Goal: Task Accomplishment & Management: Manage account settings

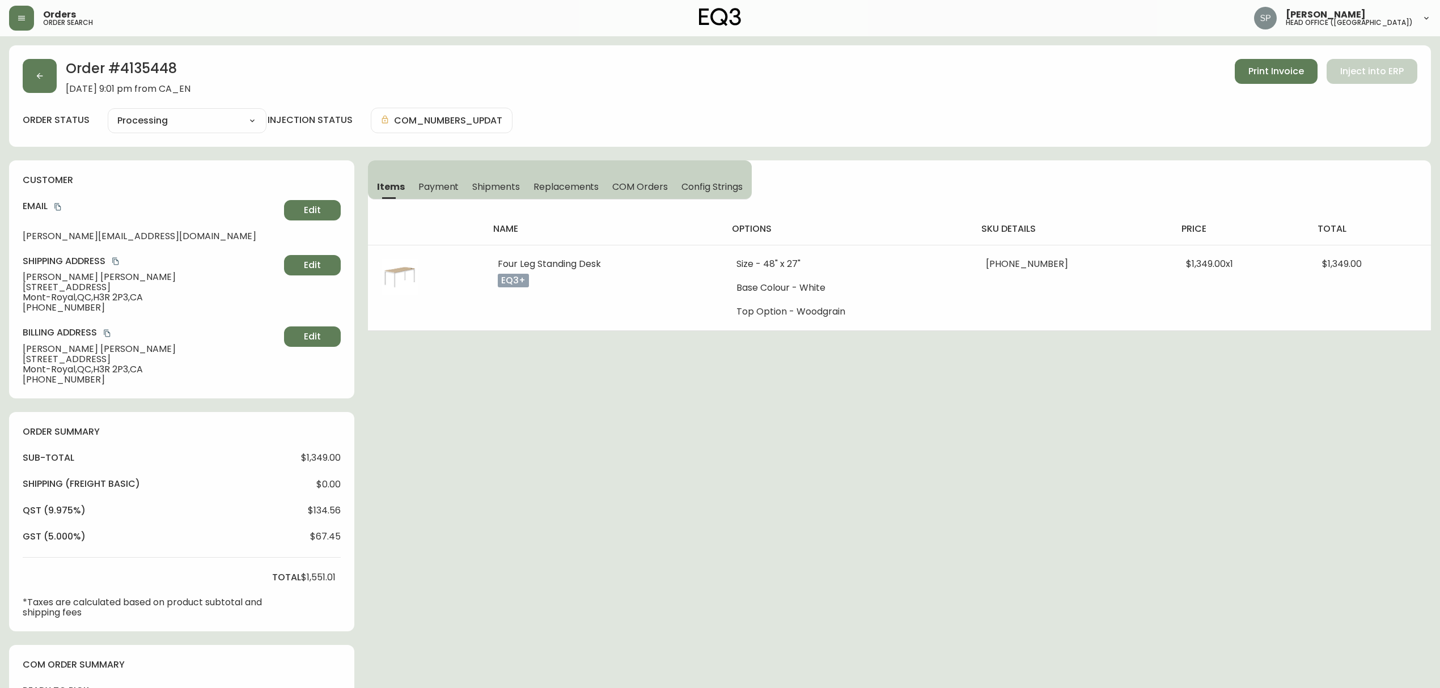
select select "PROCESSING"
click at [40, 76] on icon "button" at bounding box center [40, 76] width 6 height 6
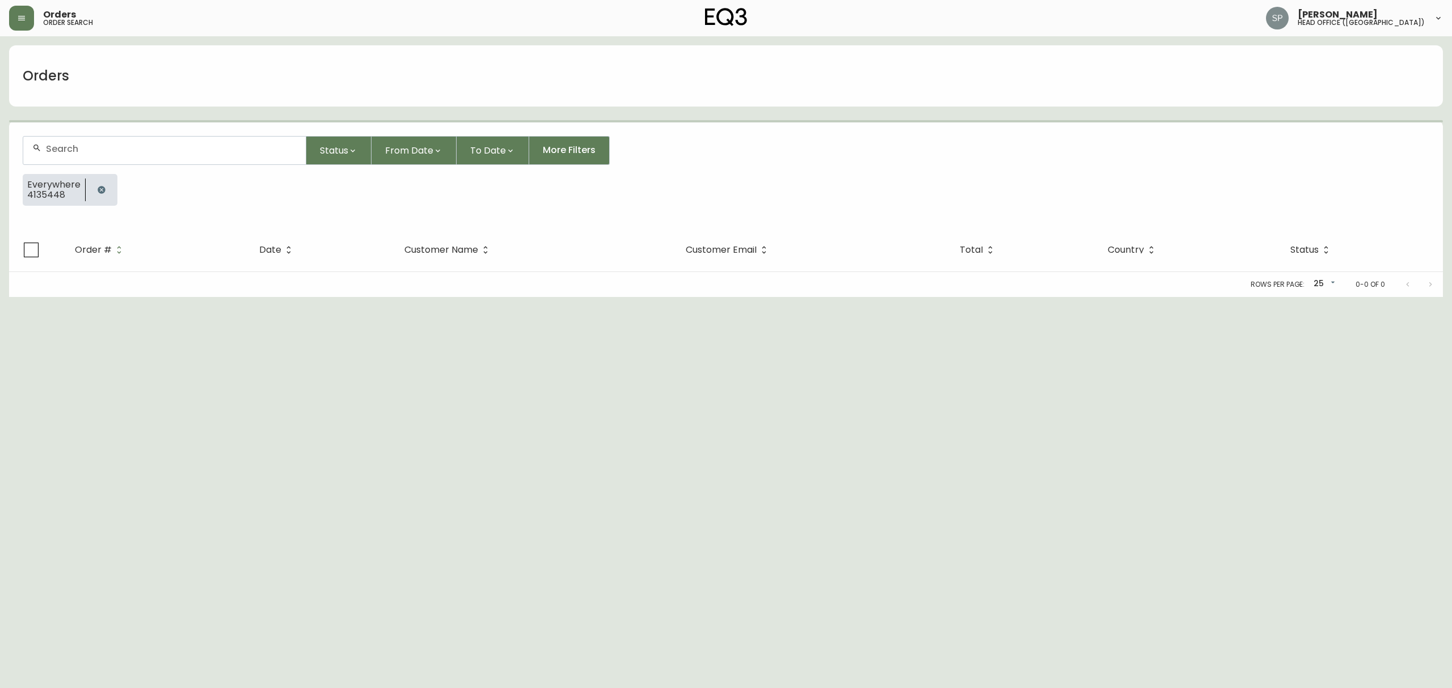
click at [107, 137] on div at bounding box center [165, 150] width 284 height 29
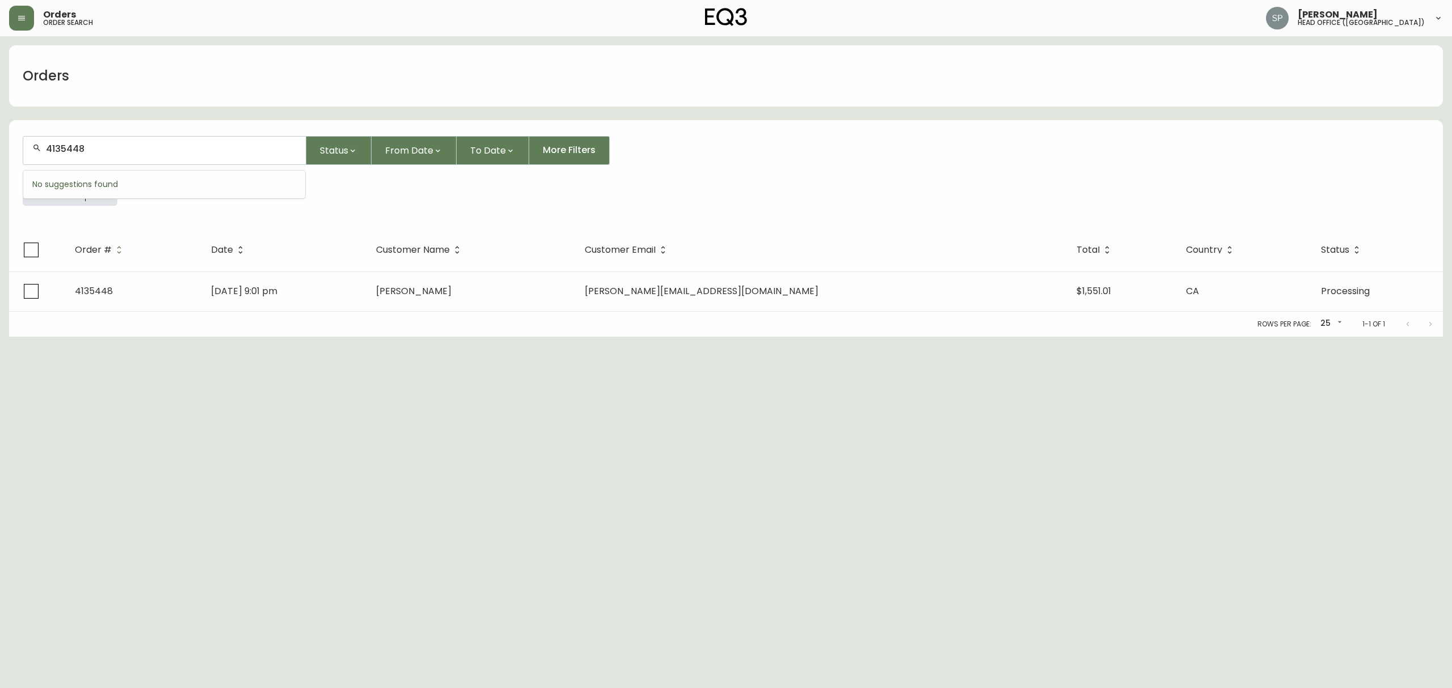
type input "4135448"
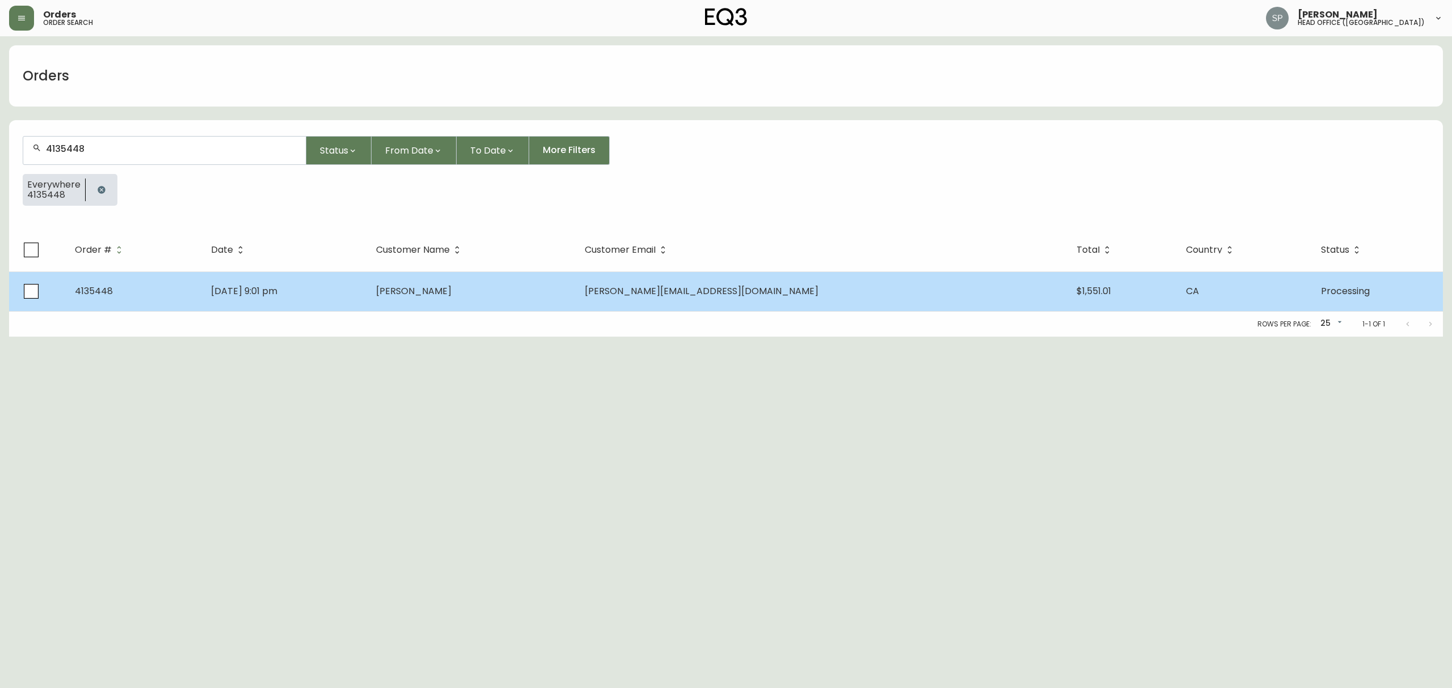
click at [277, 289] on span "[DATE] 9:01 pm" at bounding box center [244, 291] width 66 height 13
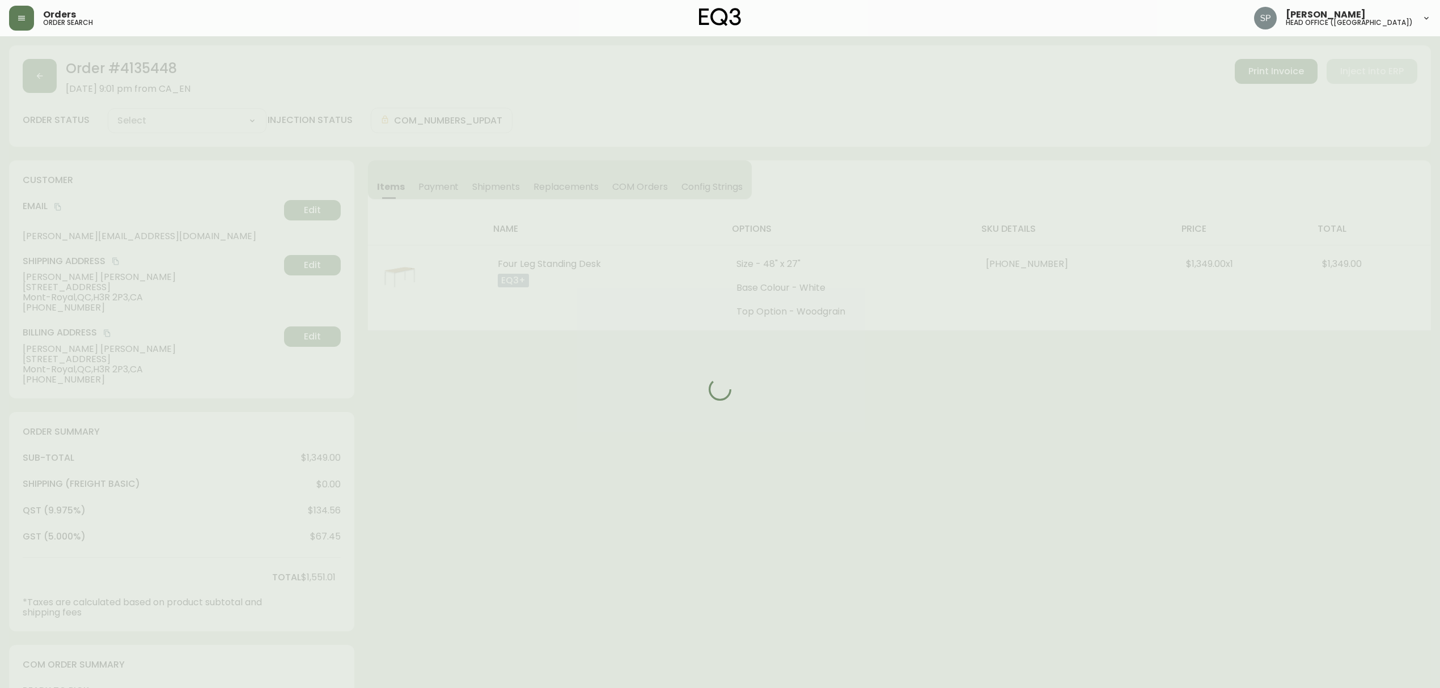
type input "Processing"
select select "PROCESSING"
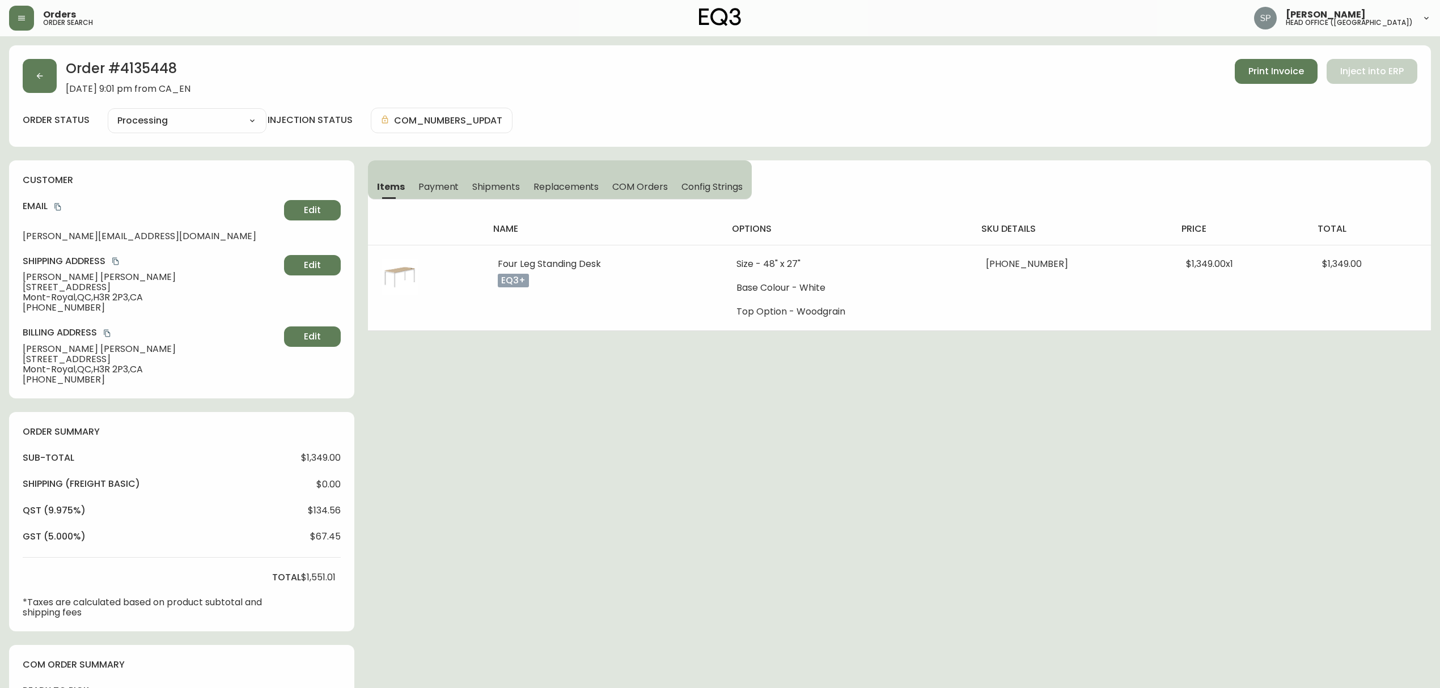
click at [509, 182] on span "Shipments" at bounding box center [496, 187] width 48 height 12
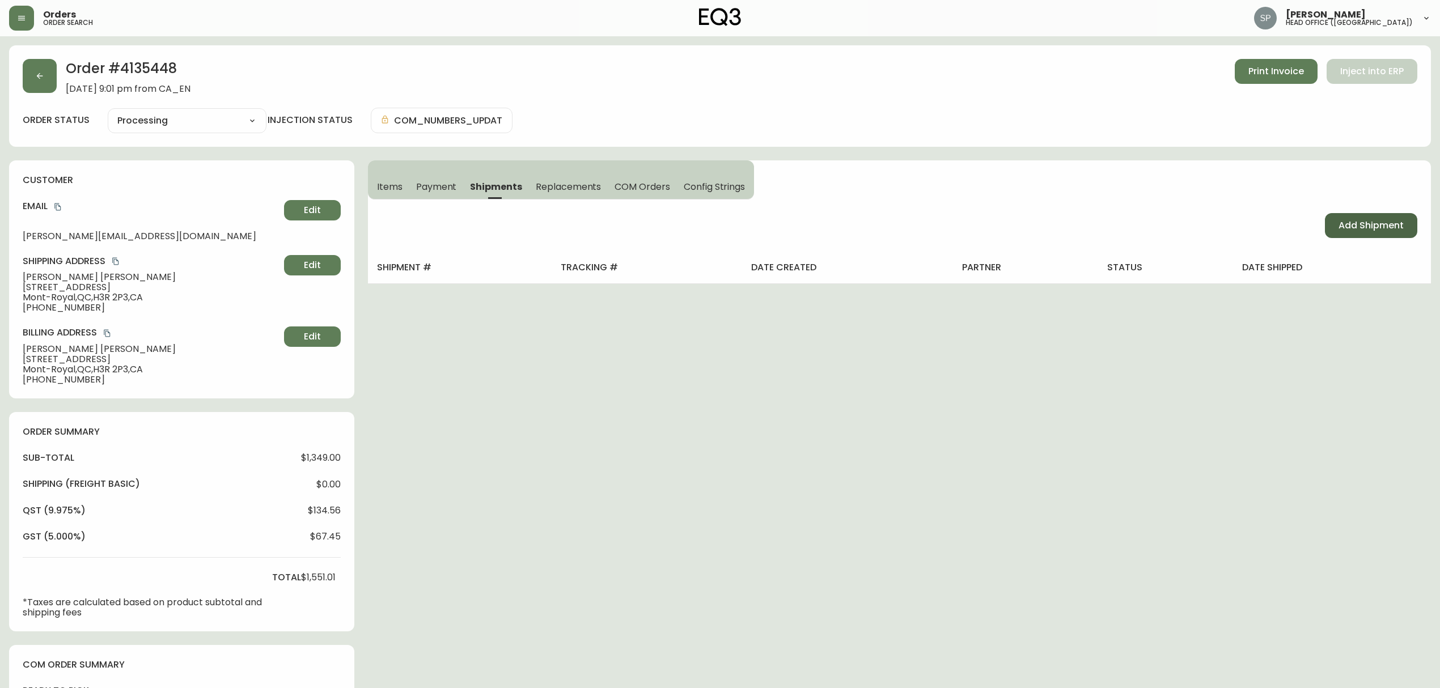
click at [1350, 221] on span "Add Shipment" at bounding box center [1371, 225] width 65 height 12
select select "PENDING"
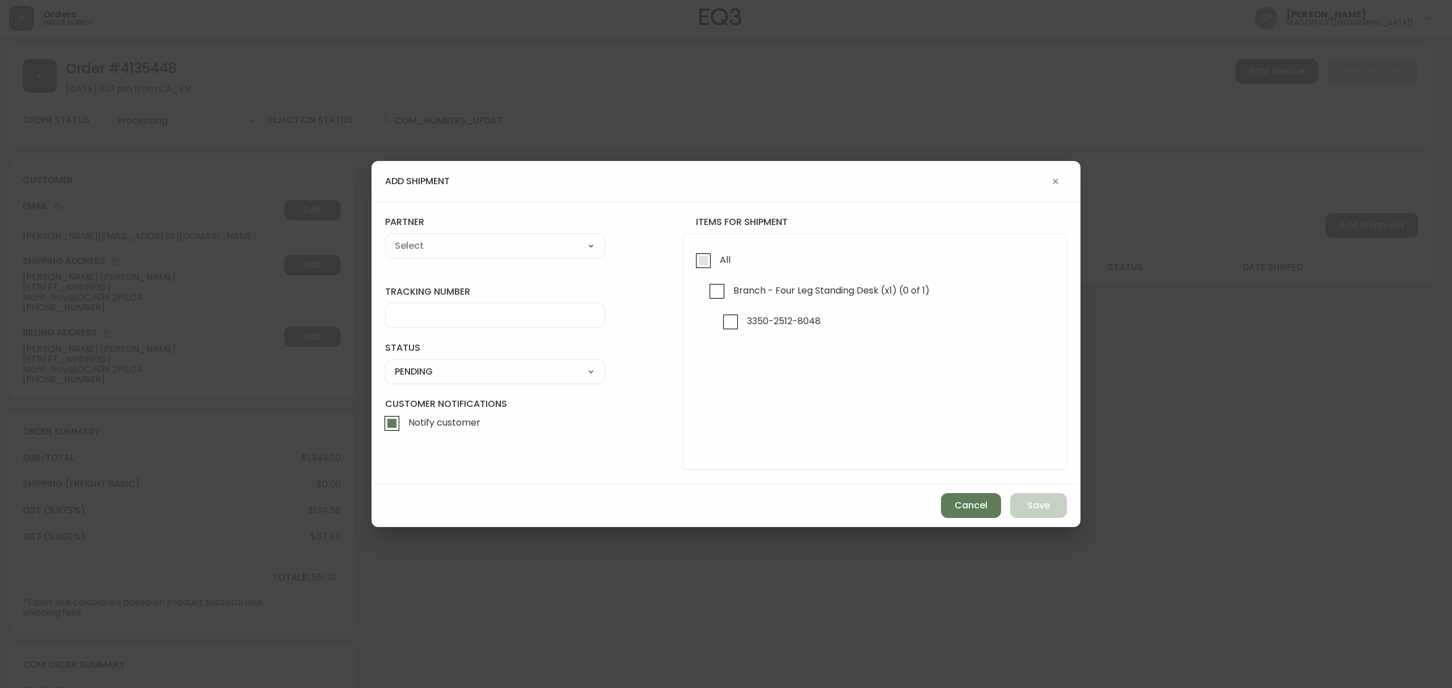
click at [711, 259] on input "All" at bounding box center [703, 261] width 26 height 26
checkbox input "true"
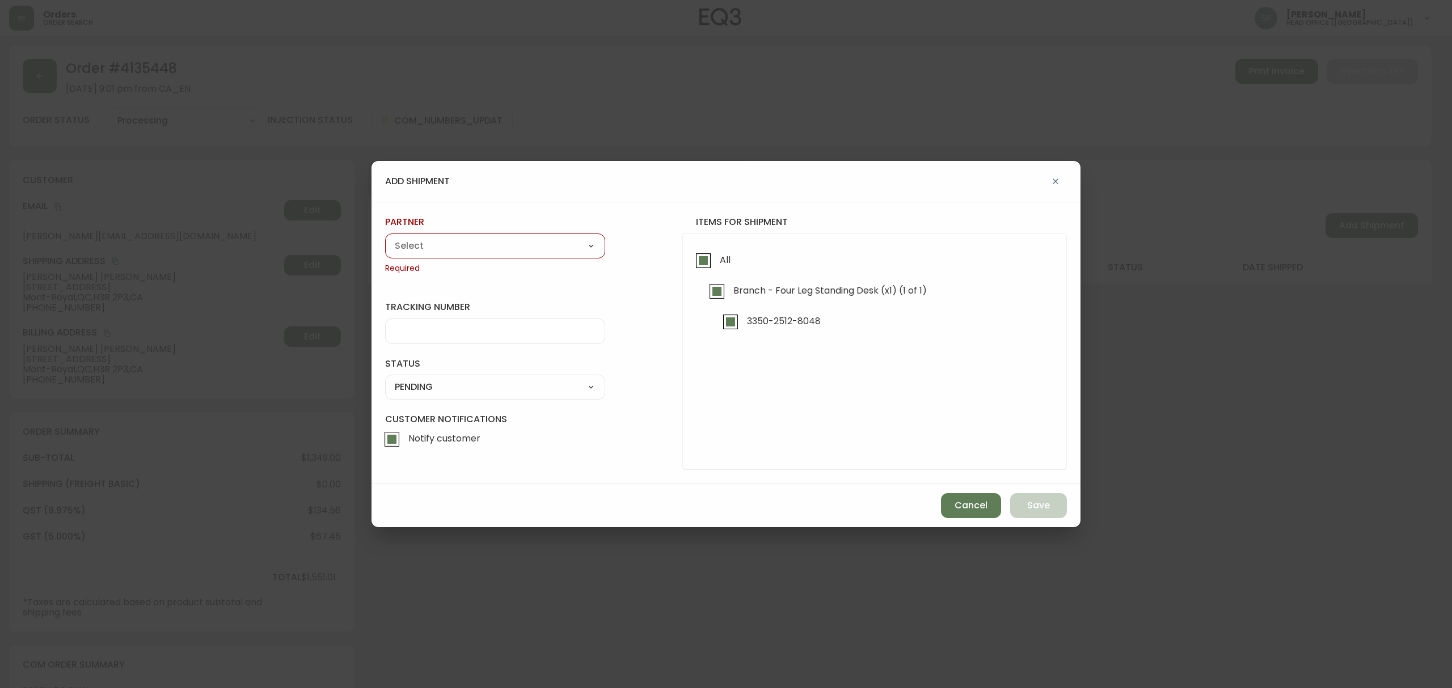
click at [514, 259] on div "A Move to Remember LLC ABF Freight Alero [PERSON_NAME] Canada Post Canpar Expre…" at bounding box center [495, 246] width 220 height 25
click at [504, 251] on select "A Move to Remember LLC ABF Freight Alero [PERSON_NAME] Canada Post Canpar Expre…" at bounding box center [495, 246] width 220 height 17
select select "cmf6u4ctn7y5w0146no385xp5"
click at [385, 238] on select "A Move to Remember LLC ABF Freight Alero [PERSON_NAME] Canada Post Canpar Expre…" at bounding box center [495, 246] width 220 height 17
type input "Canpar Express"
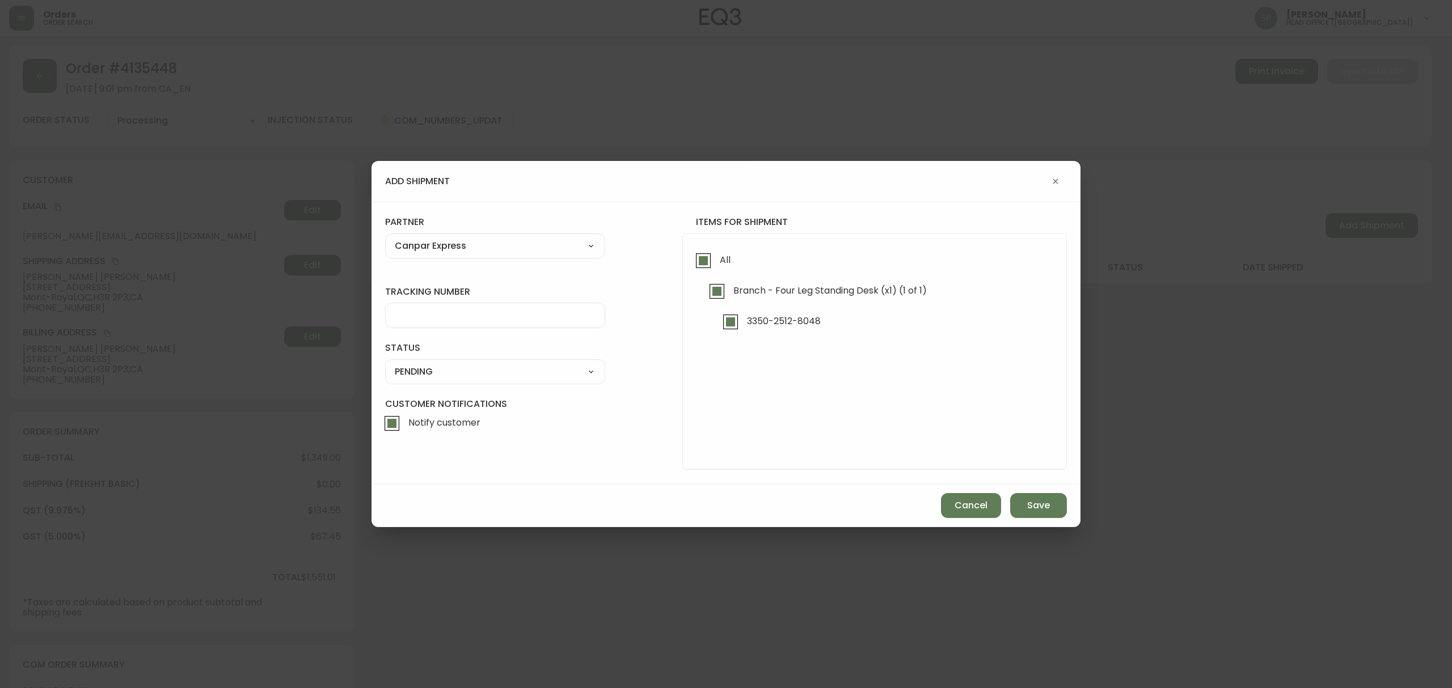
click at [432, 316] on input "tracking number" at bounding box center [495, 315] width 201 height 11
paste input "D420011210000007280001"
type input "D420011210000007280001"
drag, startPoint x: 434, startPoint y: 365, endPoint x: 430, endPoint y: 373, distance: 9.1
click at [434, 365] on select "SHIPPED PENDING CANCELLED" at bounding box center [495, 372] width 220 height 17
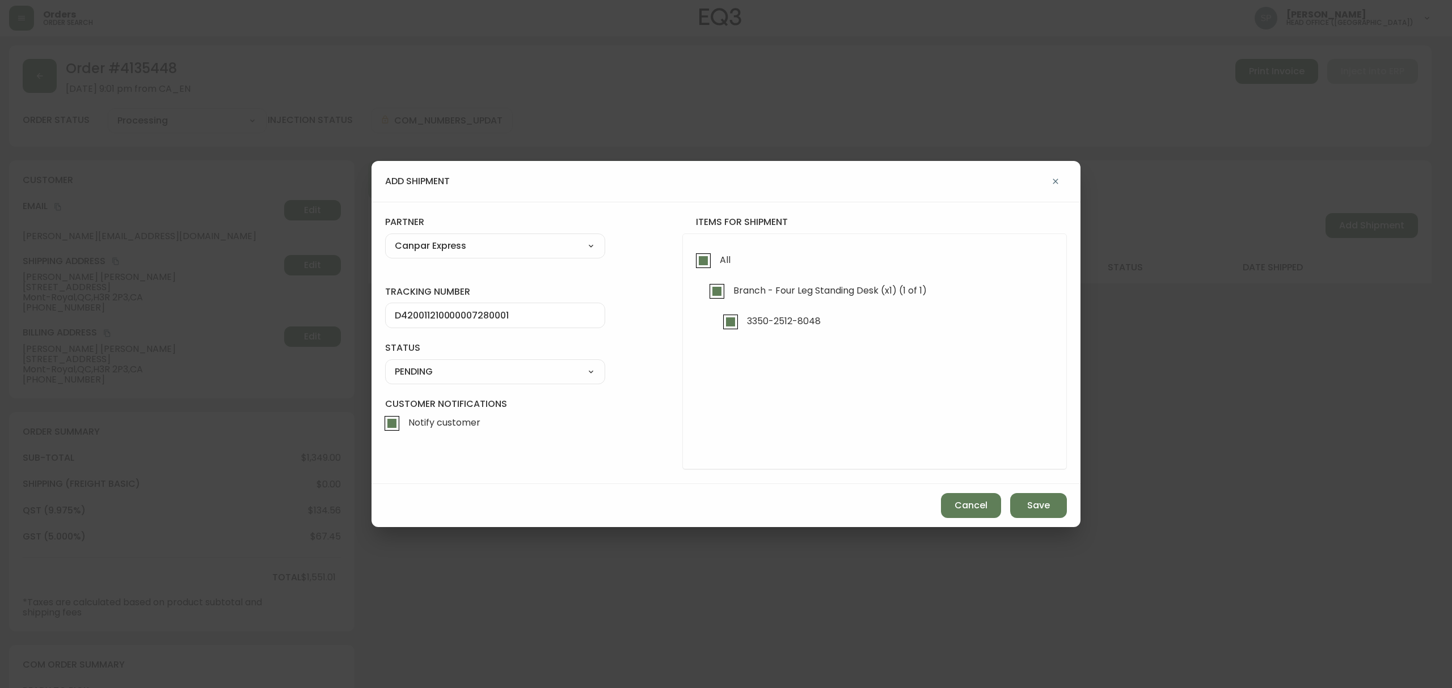
click at [385, 364] on select "SHIPPED PENDING CANCELLED" at bounding box center [495, 372] width 220 height 17
select select "PENDING"
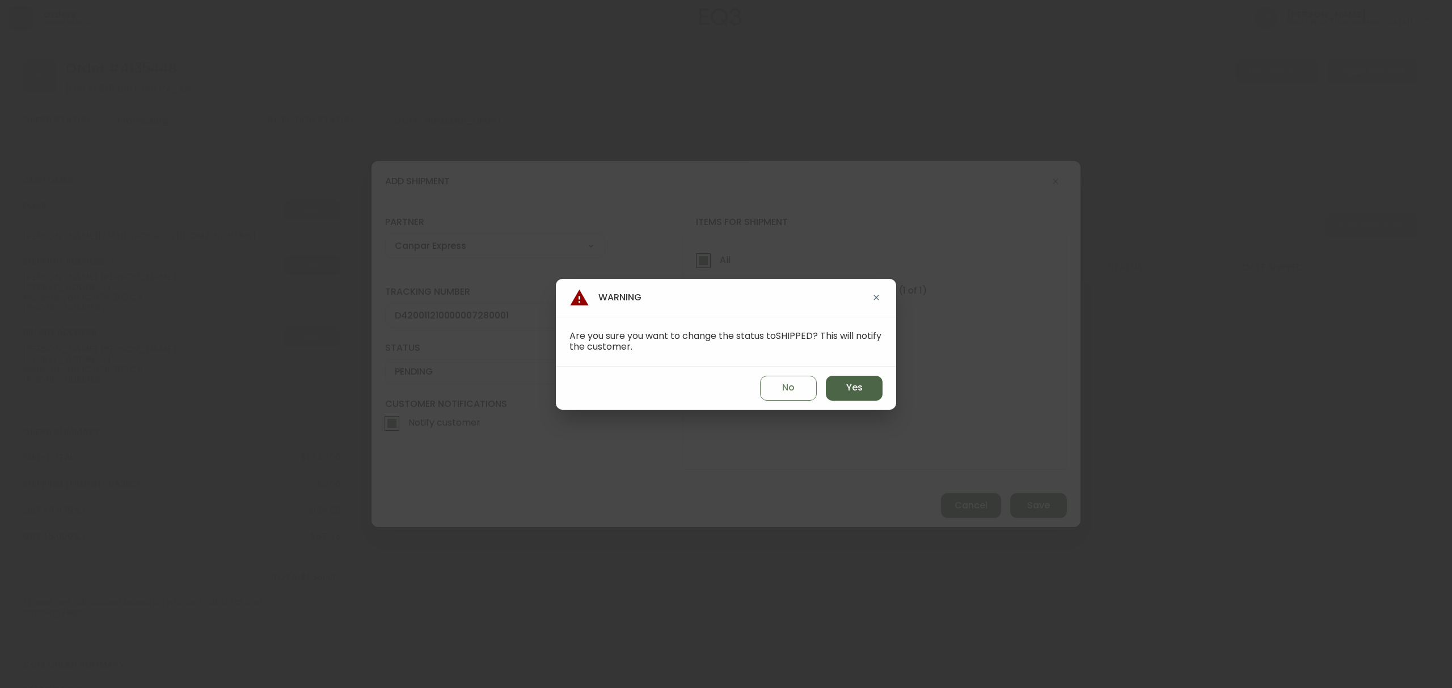
click at [840, 393] on button "Yes" at bounding box center [854, 388] width 57 height 25
type input "SHIPPED"
select select "SHIPPED"
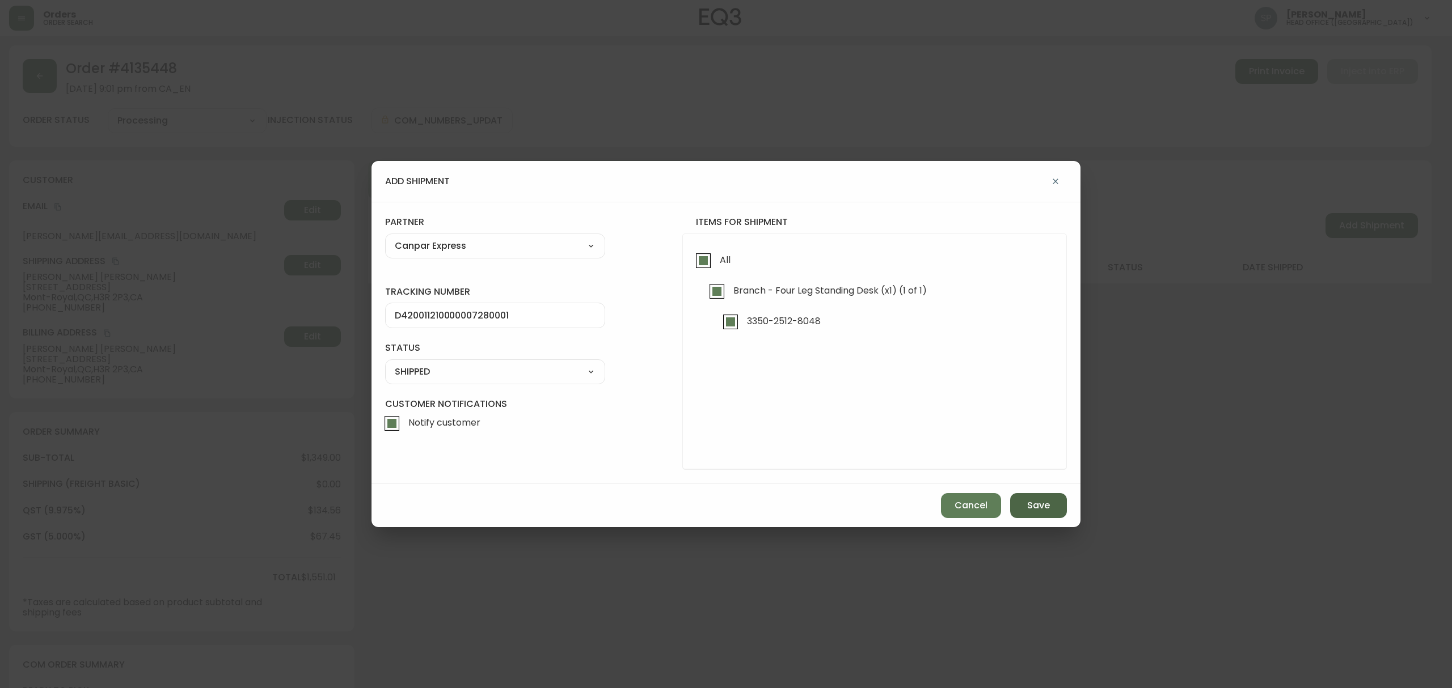
click at [1041, 502] on span "Save" at bounding box center [1038, 506] width 23 height 12
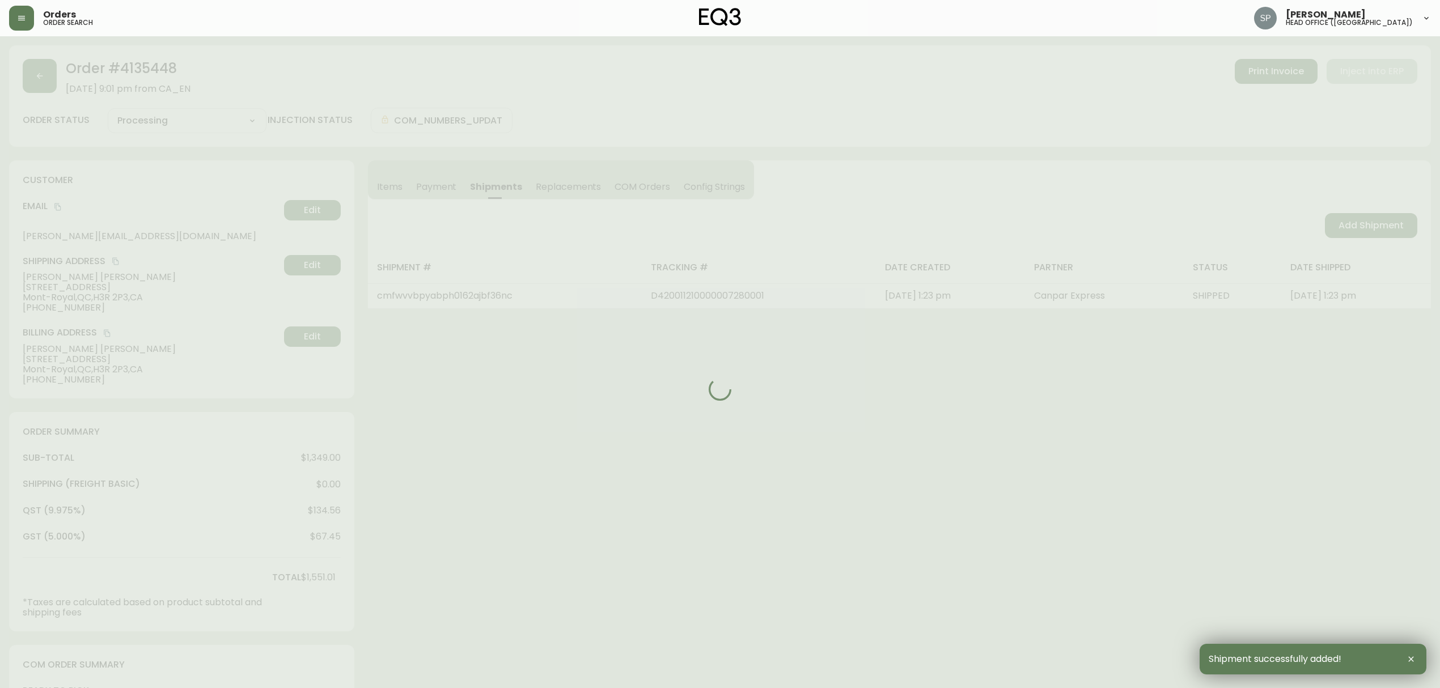
type input "Fully Shipped"
select select "FULLY_SHIPPED"
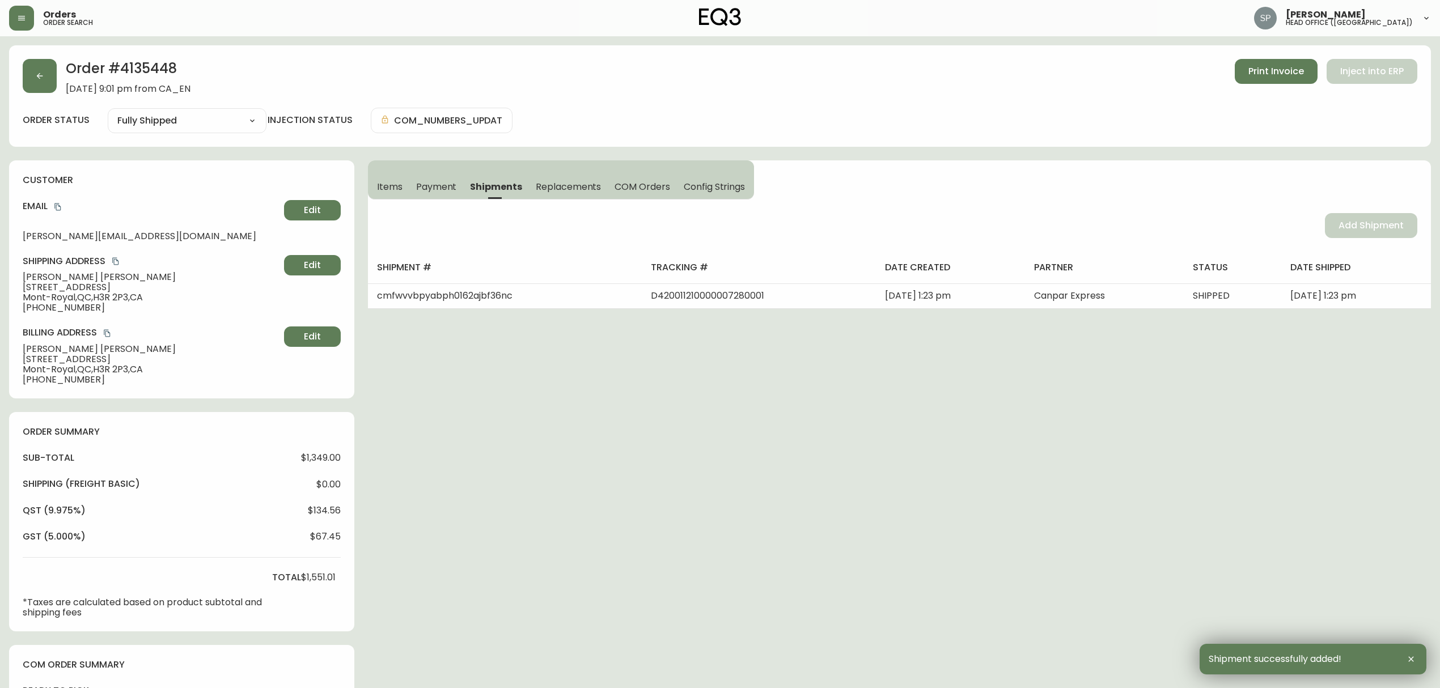
click at [158, 62] on h2 "Order # 4135448" at bounding box center [128, 71] width 125 height 25
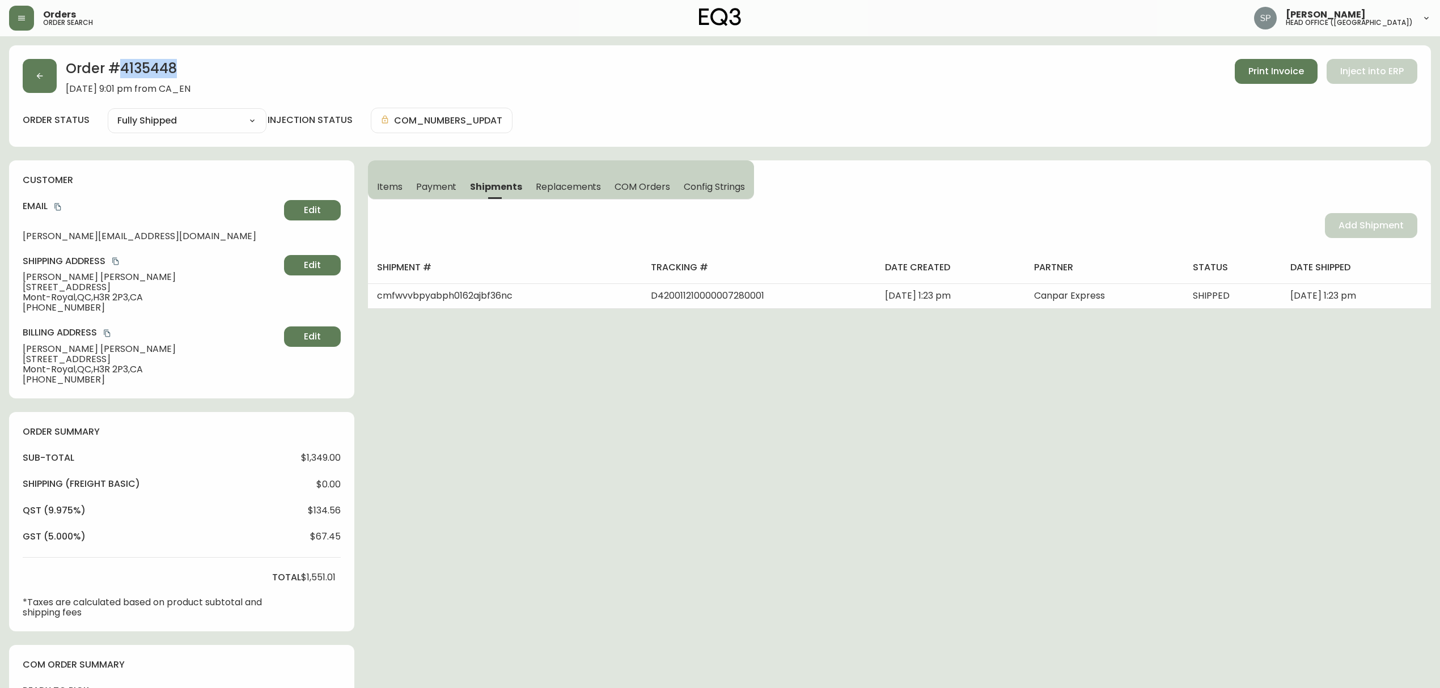
copy h2 "4135448"
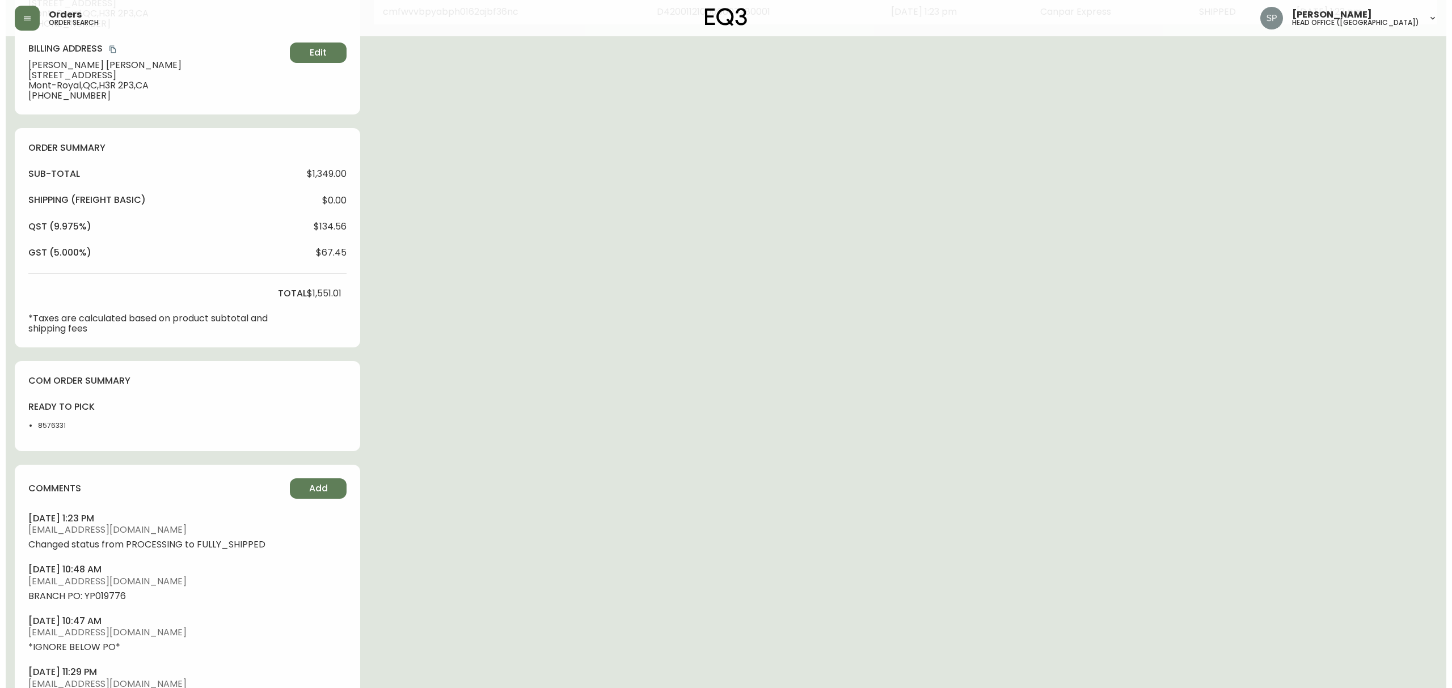
scroll to position [302, 0]
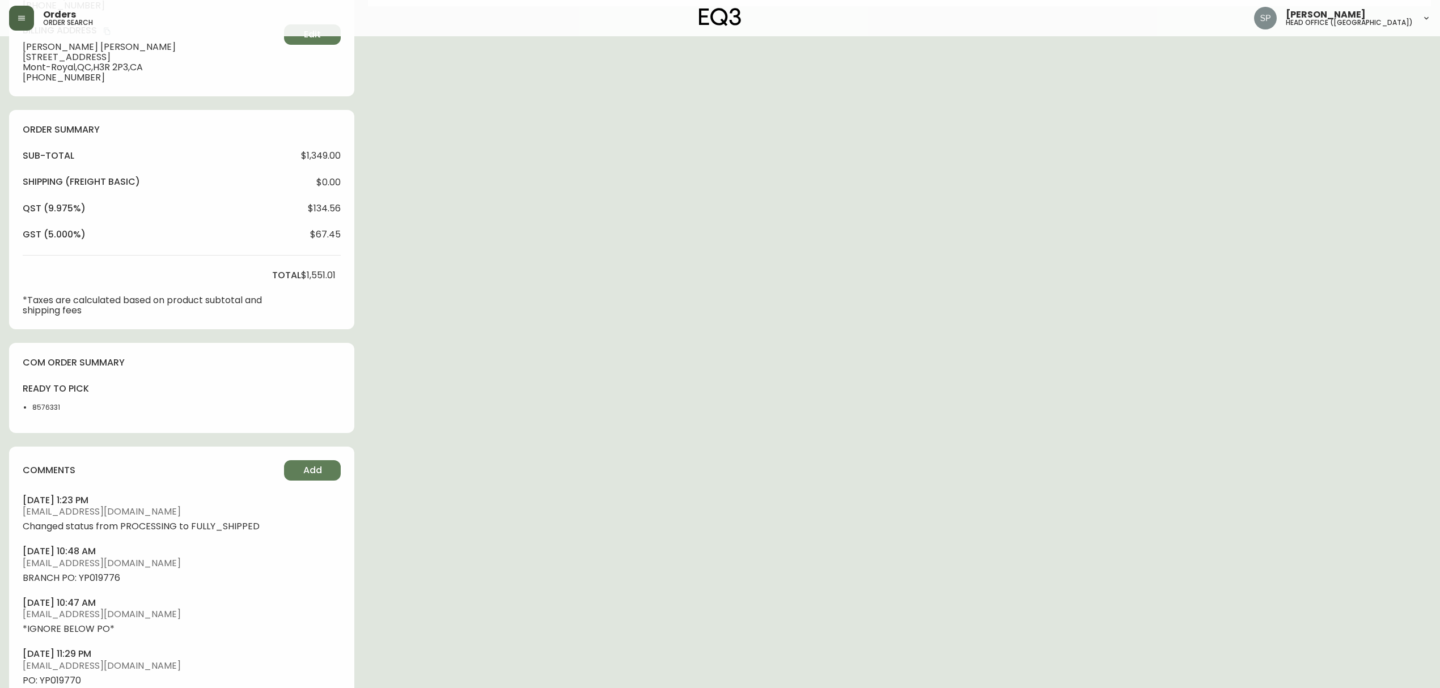
click at [12, 23] on button "button" at bounding box center [21, 18] width 25 height 25
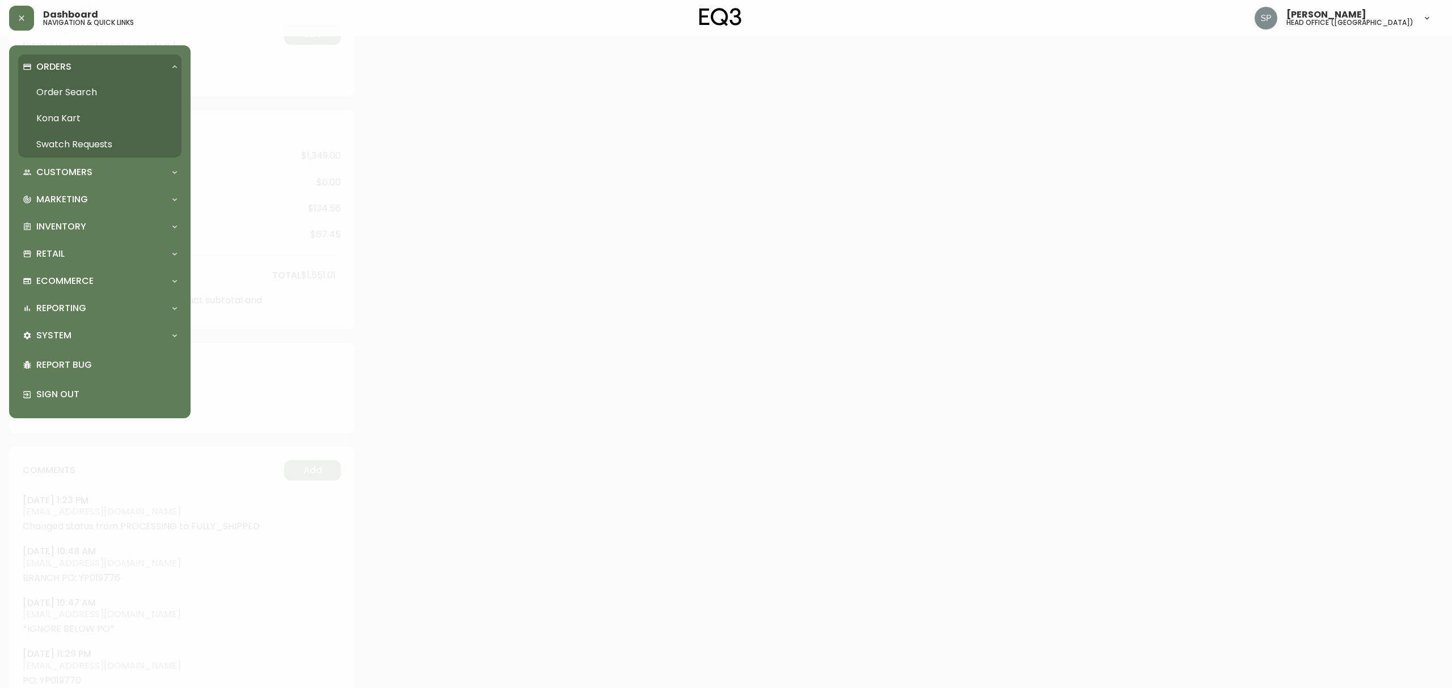
drag, startPoint x: 83, startPoint y: 91, endPoint x: 111, endPoint y: 108, distance: 32.8
click at [83, 91] on link "Order Search" at bounding box center [99, 92] width 163 height 26
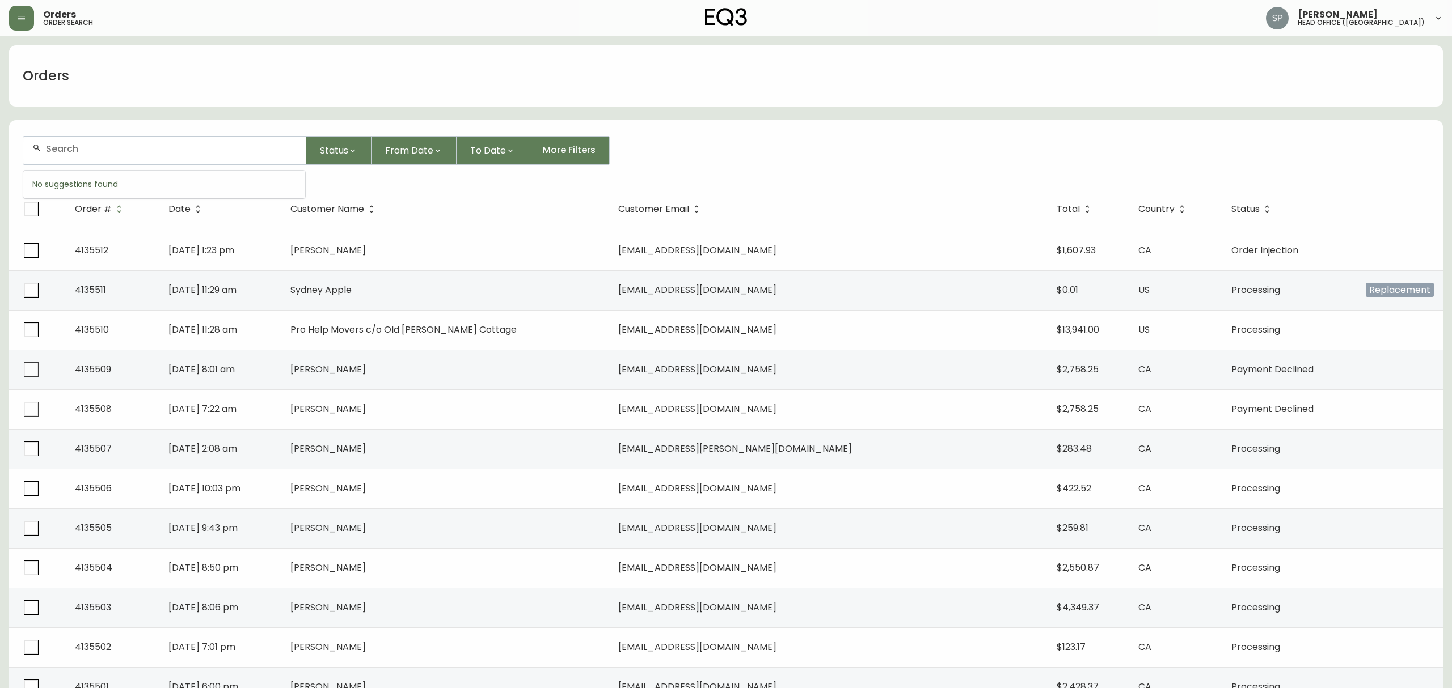
click at [162, 150] on input "text" at bounding box center [171, 148] width 251 height 11
paste input "4135269"
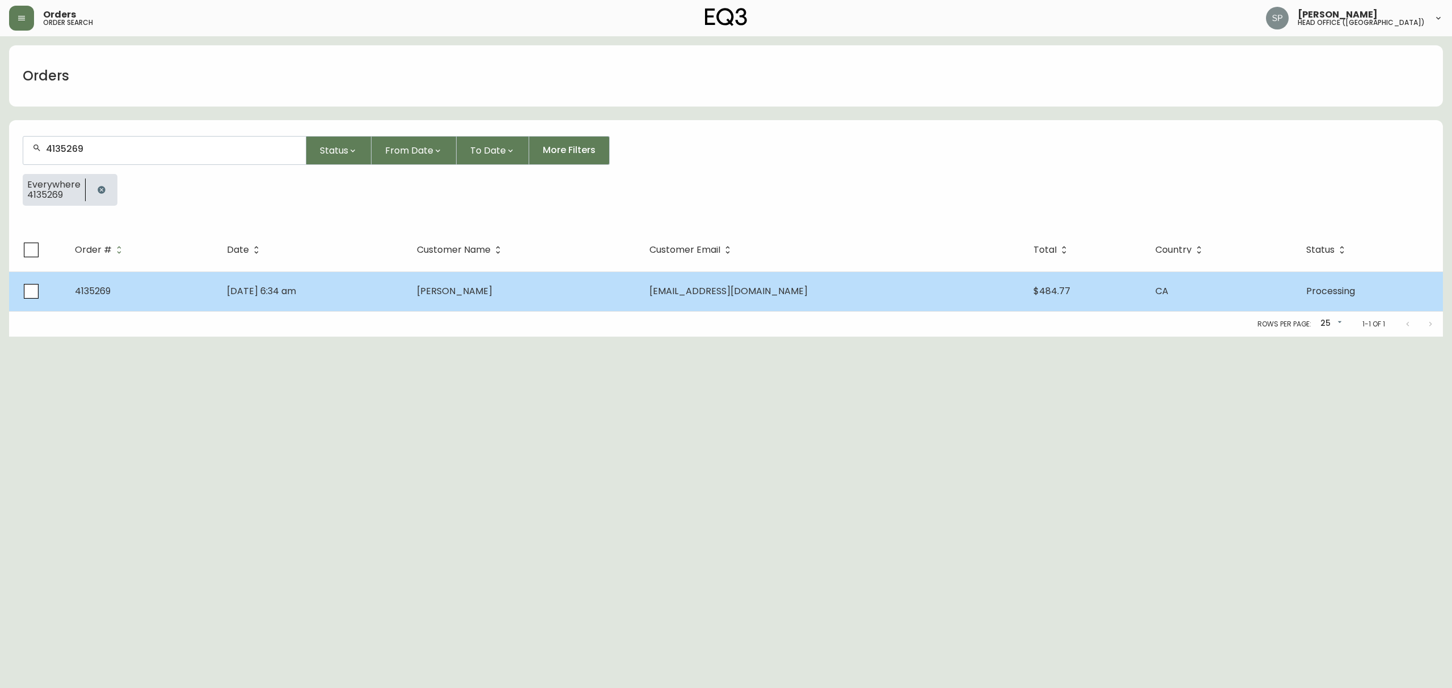
type input "4135269"
click at [408, 298] on td "[DATE] 6:34 am" at bounding box center [313, 292] width 190 height 40
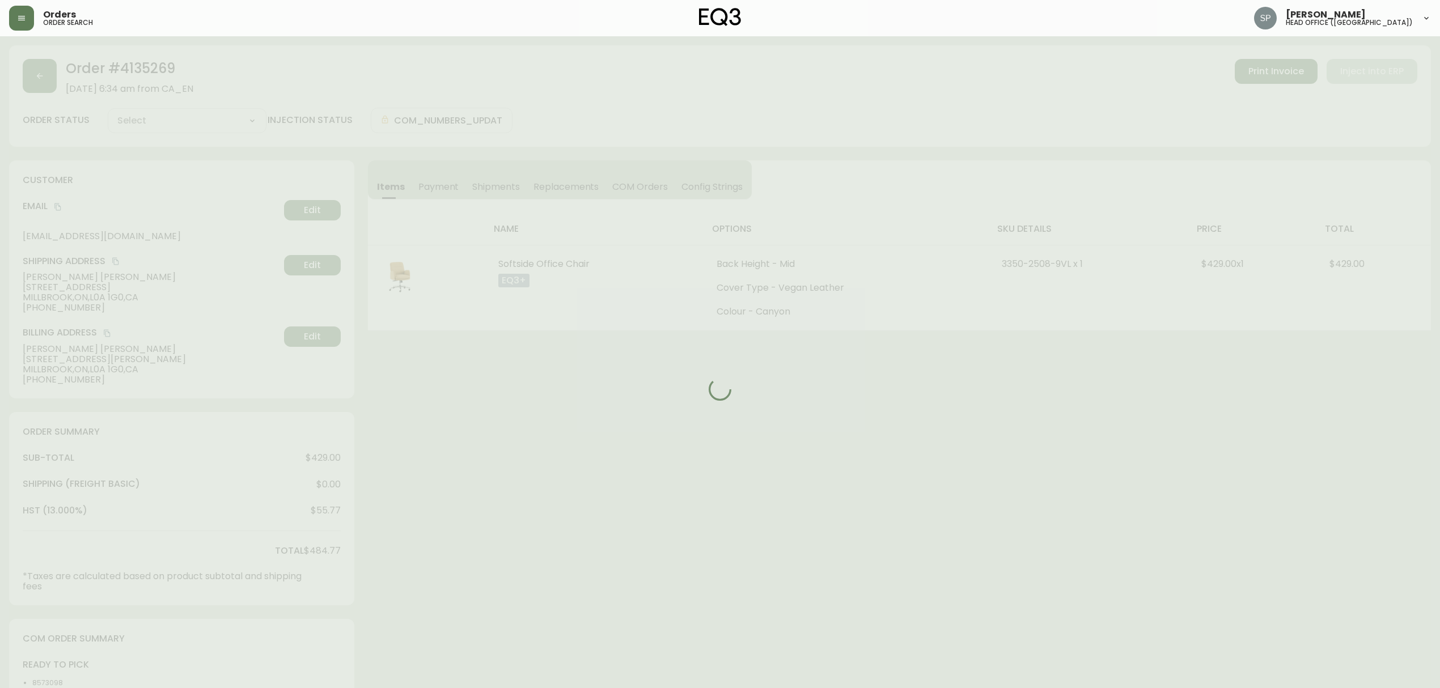
type input "Processing"
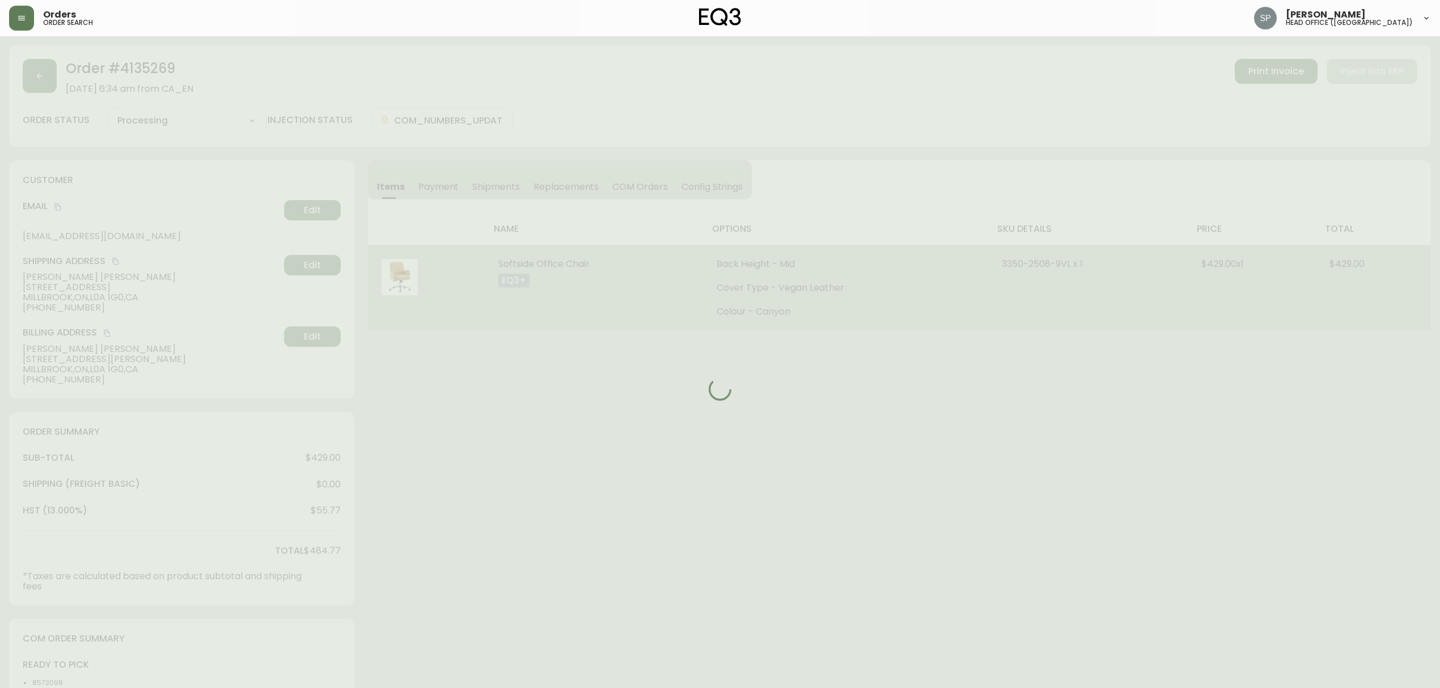
select select "PROCESSING"
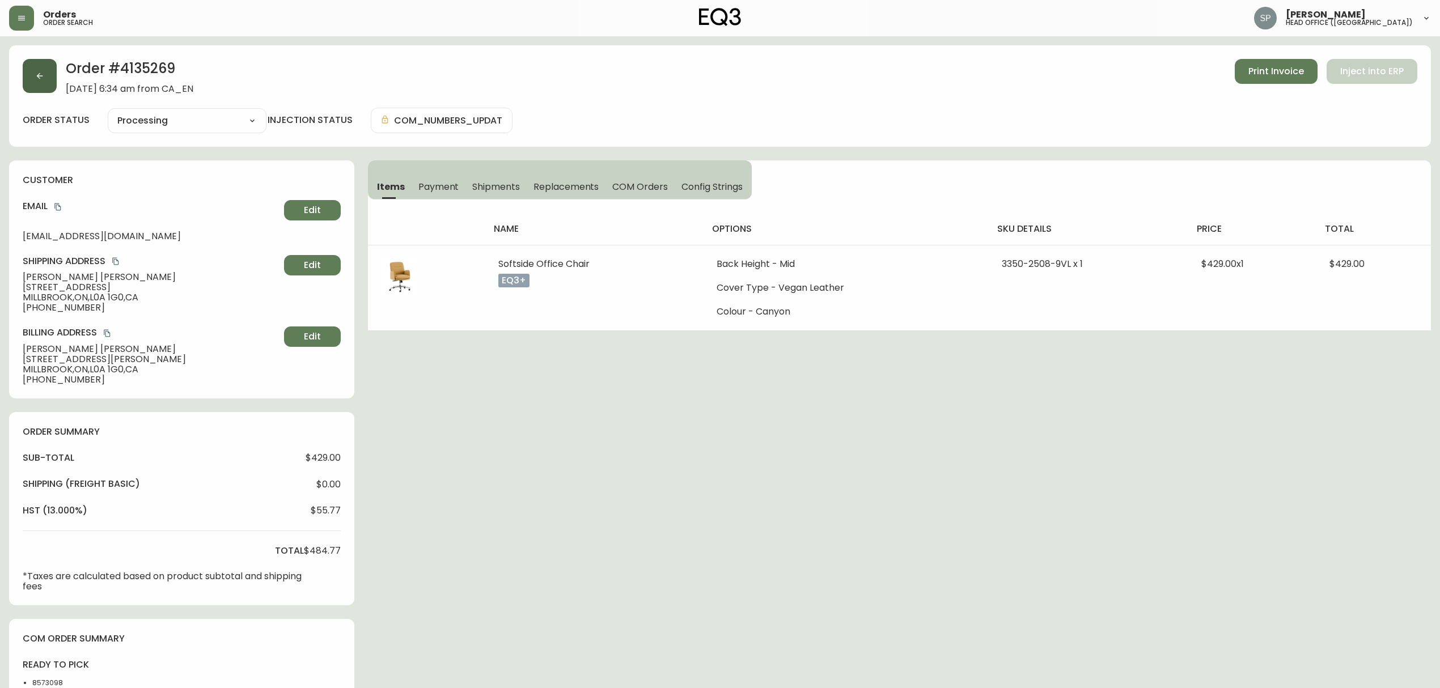
click at [37, 75] on icon "button" at bounding box center [40, 76] width 6 height 6
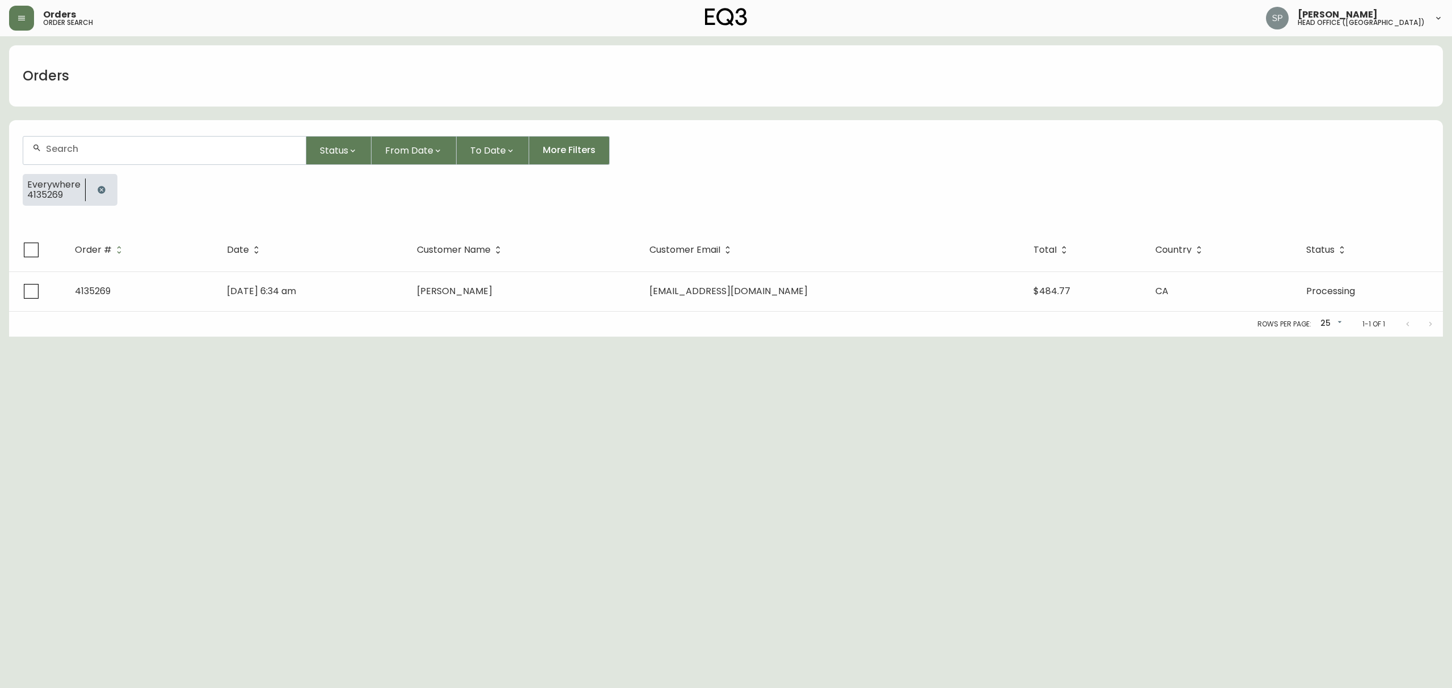
click at [128, 148] on input "text" at bounding box center [171, 148] width 251 height 11
paste input "4135437"
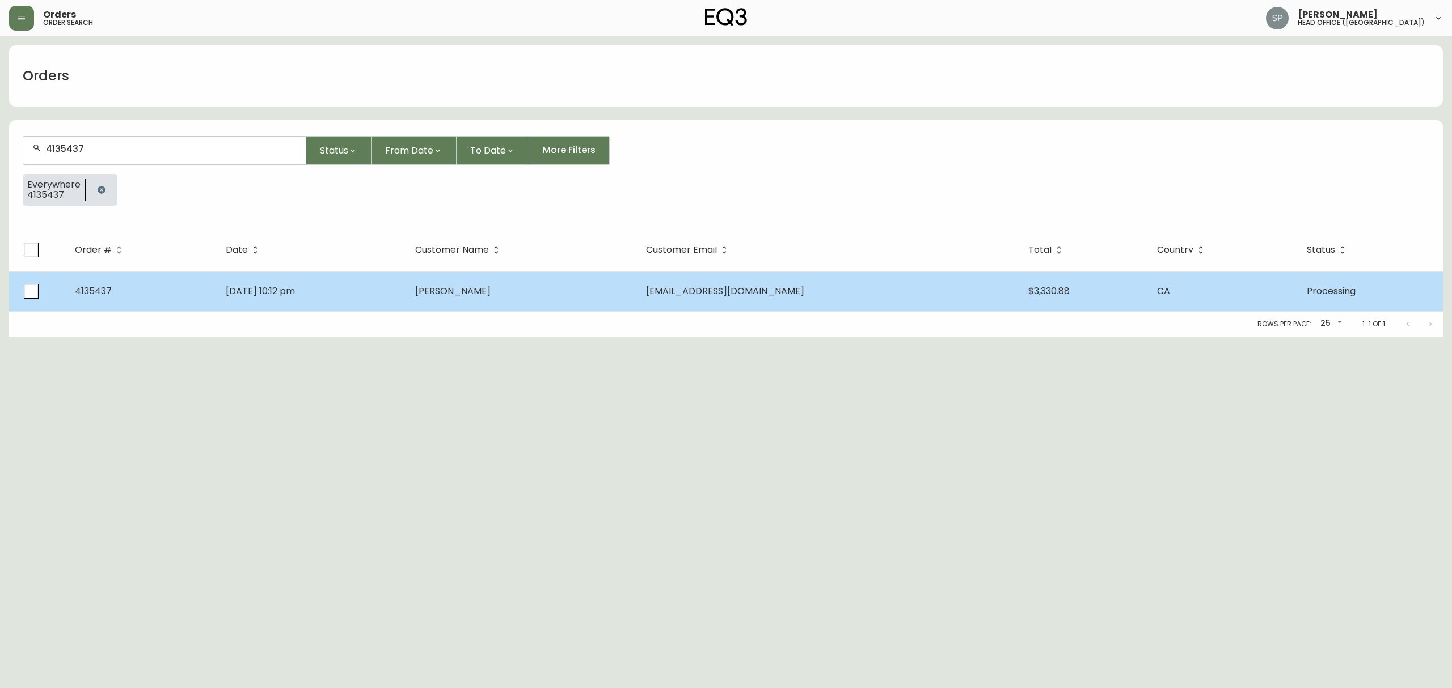
type input "4135437"
click at [377, 286] on td "[DATE] 10:12 pm" at bounding box center [311, 292] width 189 height 40
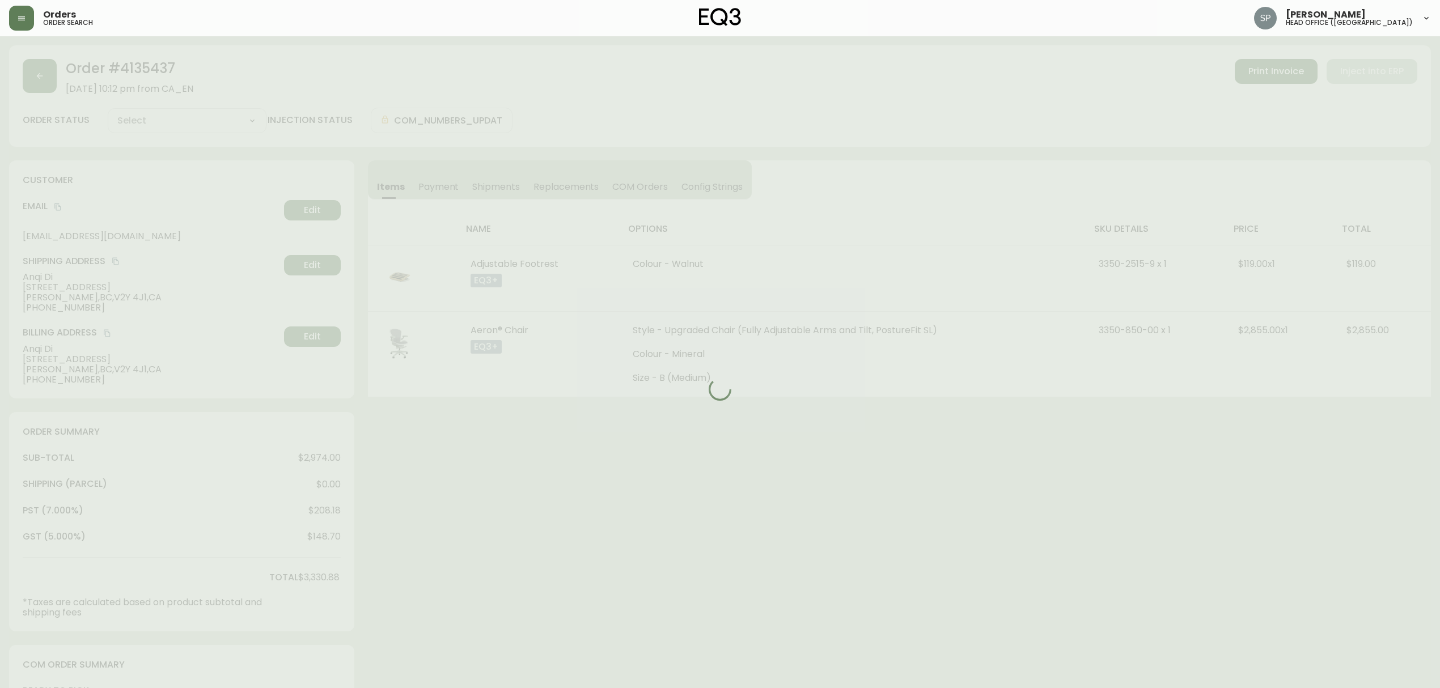
type input "Processing"
select select "PROCESSING"
